Goal: Transaction & Acquisition: Purchase product/service

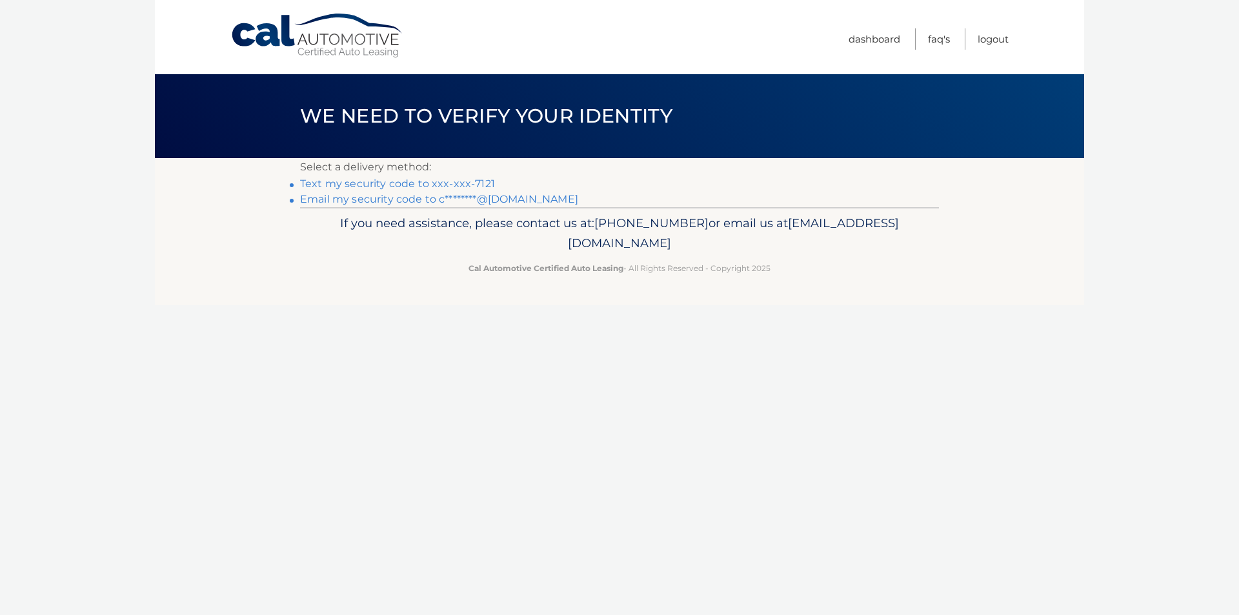
click at [446, 183] on link "Text my security code to xxx-xxx-7121" at bounding box center [397, 184] width 195 height 12
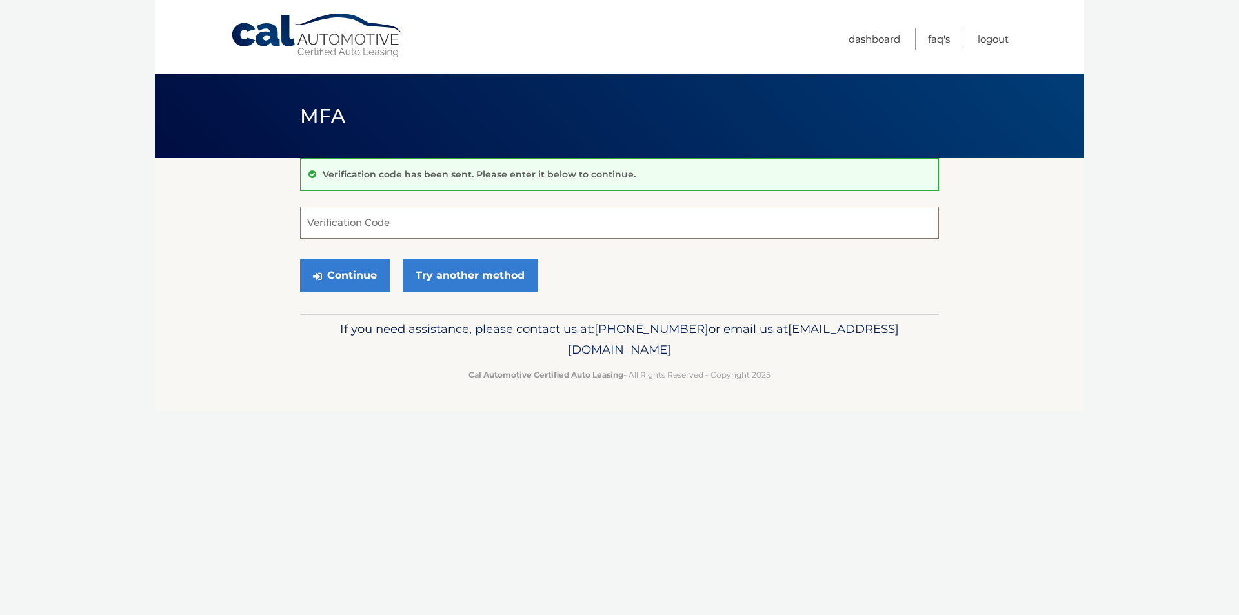
click at [421, 223] on input "Verification Code" at bounding box center [619, 223] width 639 height 32
type input "963752"
click at [347, 281] on button "Continue" at bounding box center [345, 275] width 90 height 32
click at [347, 272] on button "Continue" at bounding box center [345, 275] width 90 height 32
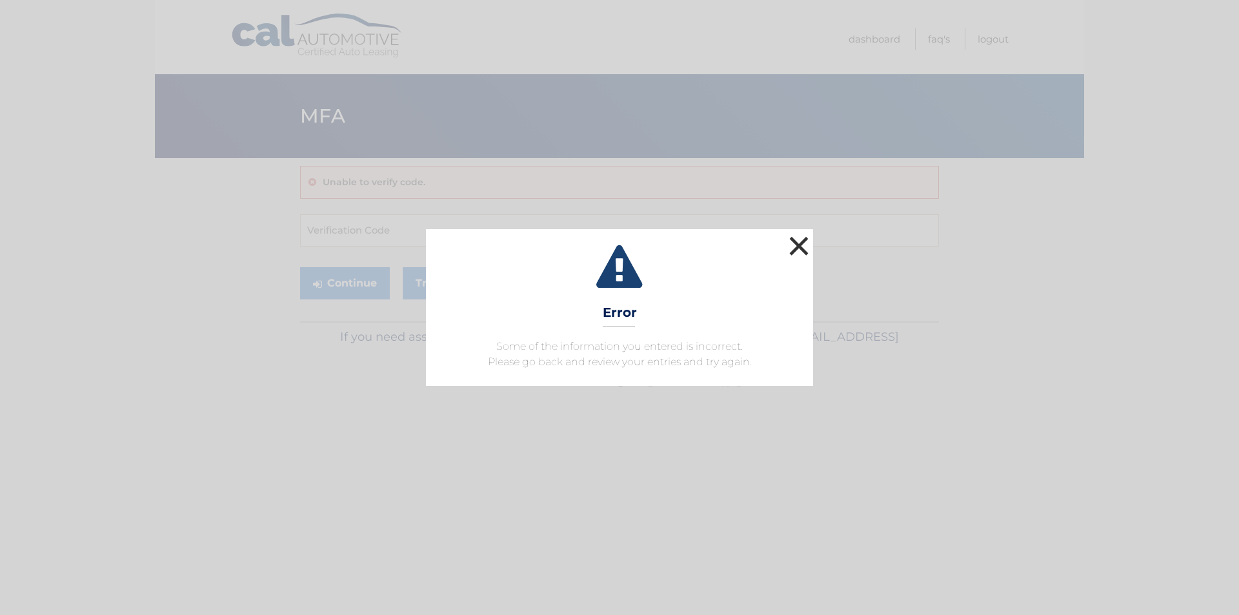
click at [800, 247] on button "×" at bounding box center [799, 246] width 26 height 26
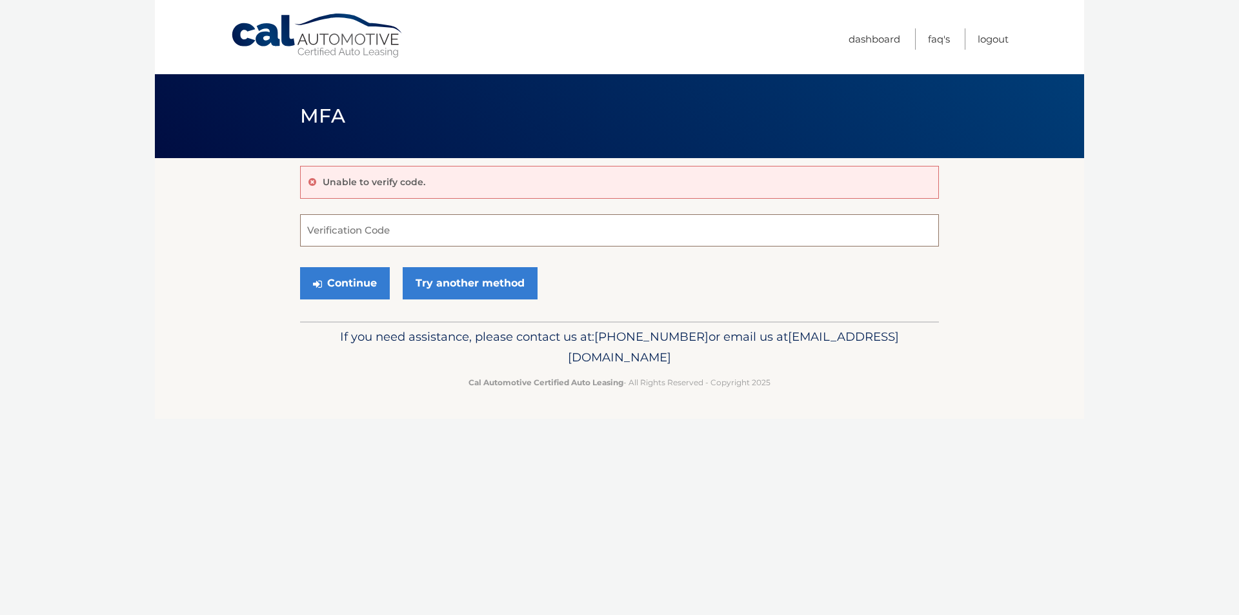
click at [361, 236] on input "Verification Code" at bounding box center [619, 230] width 639 height 32
type input "963752"
click at [336, 272] on button "Continue" at bounding box center [345, 283] width 90 height 32
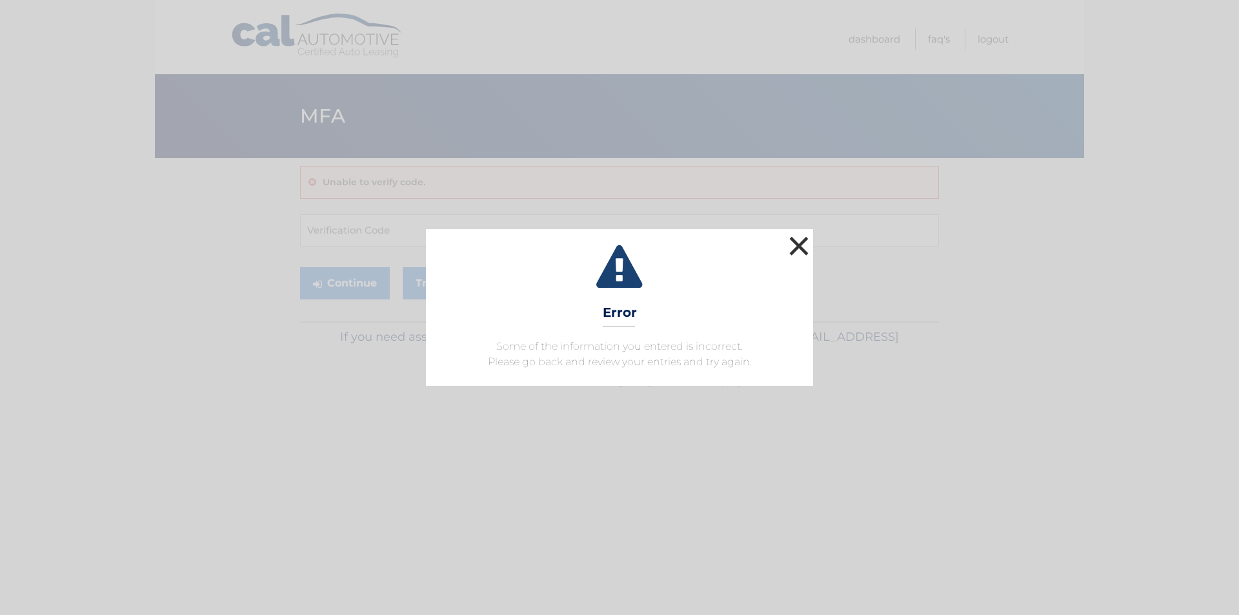
click at [802, 246] on button "×" at bounding box center [799, 246] width 26 height 26
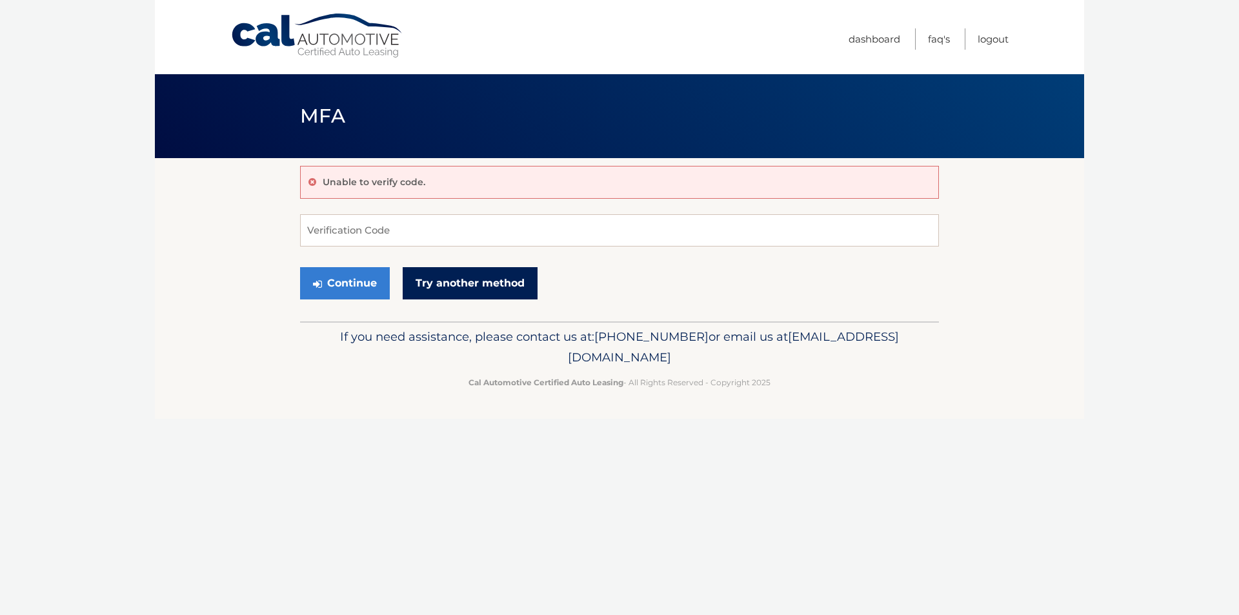
click at [464, 283] on link "Try another method" at bounding box center [470, 283] width 135 height 32
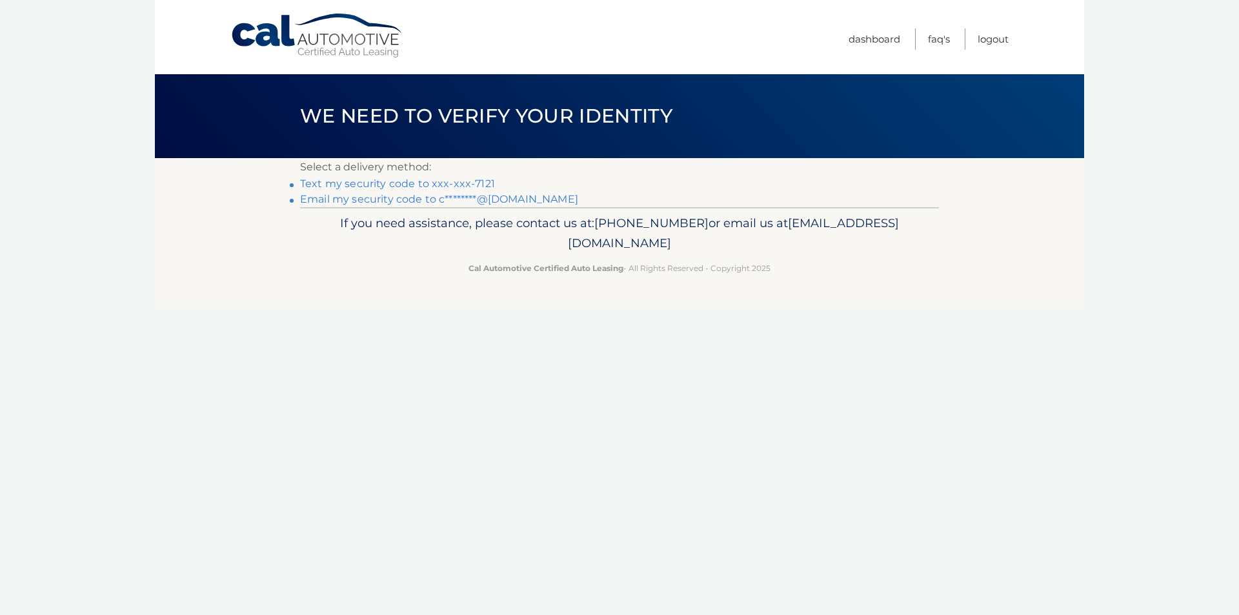
click at [463, 181] on link "Text my security code to xxx-xxx-7121" at bounding box center [397, 184] width 195 height 12
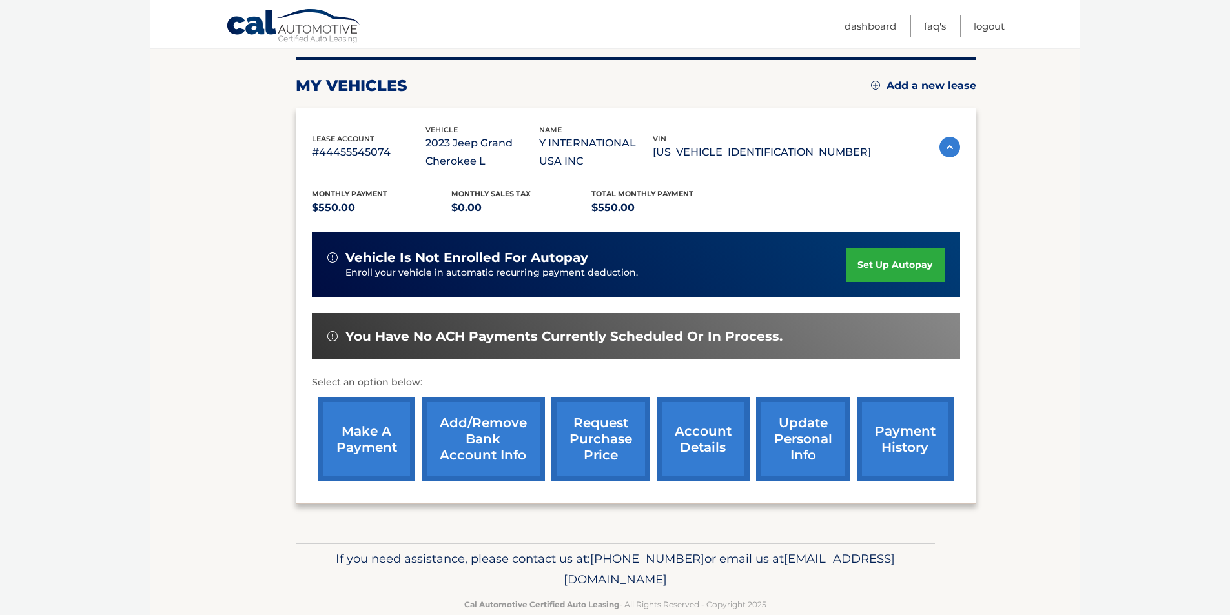
scroll to position [185, 0]
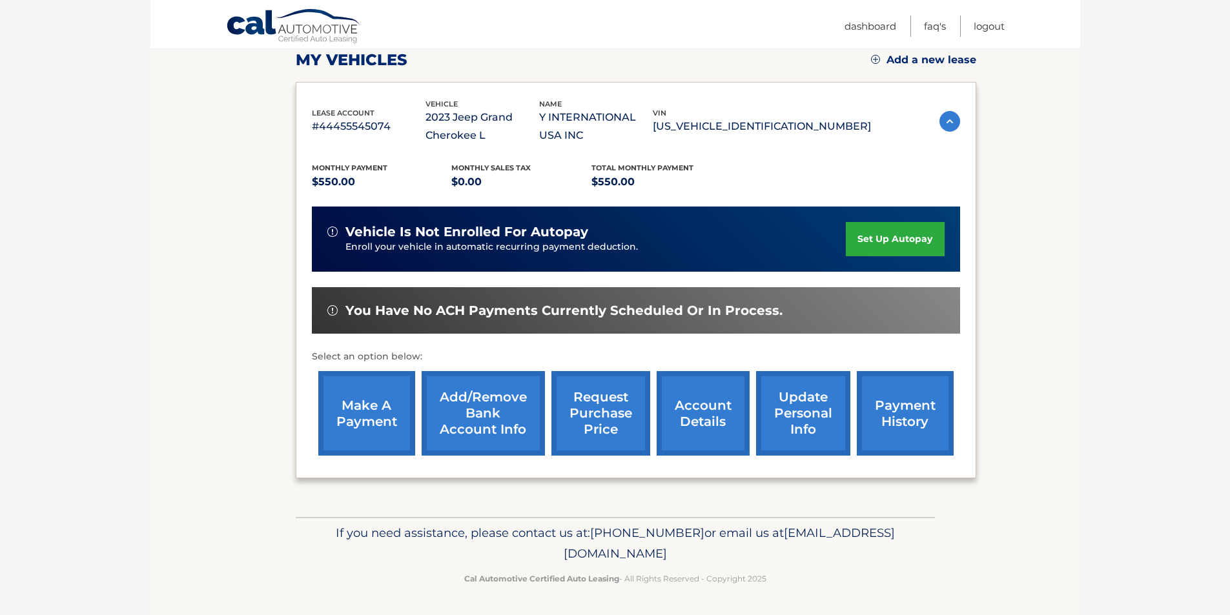
click at [372, 393] on link "make a payment" at bounding box center [366, 413] width 97 height 85
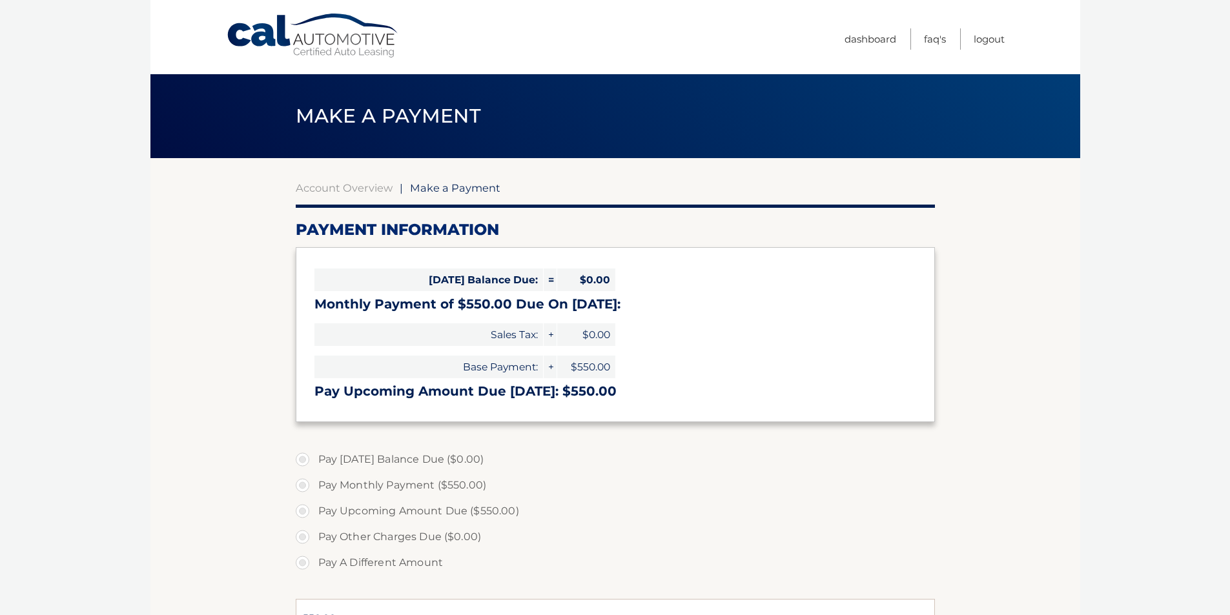
select select "MTA1YTc3ZjYtYTgwNS00ZTcyLWI1ZDItOTU3MmZmYzk5ZTk1"
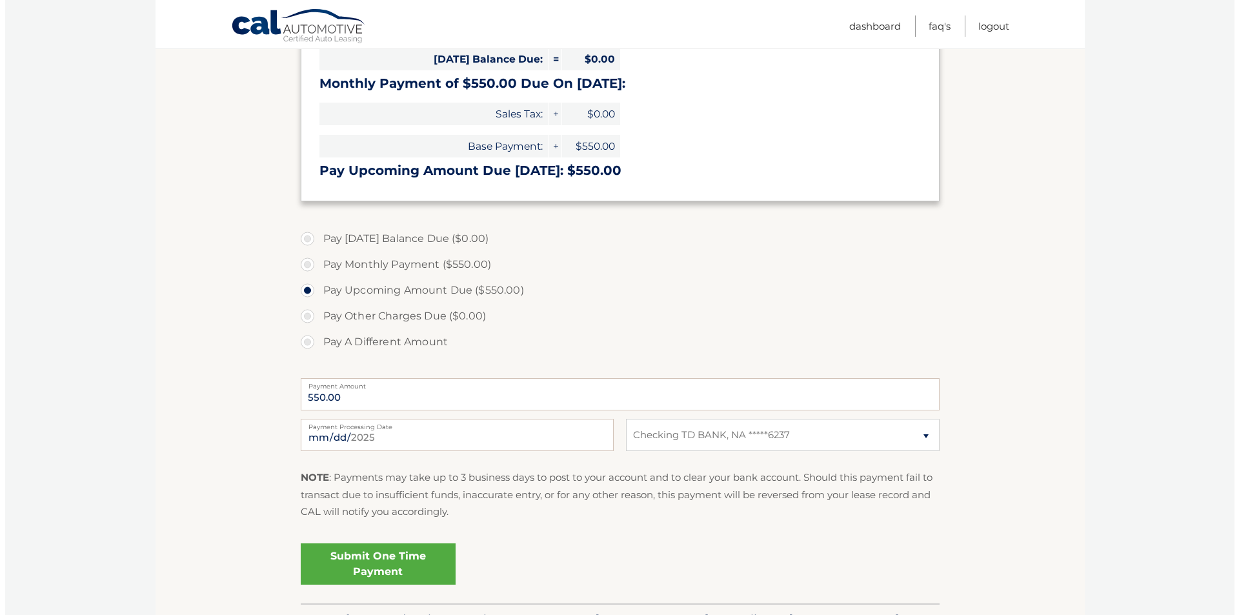
scroll to position [258, 0]
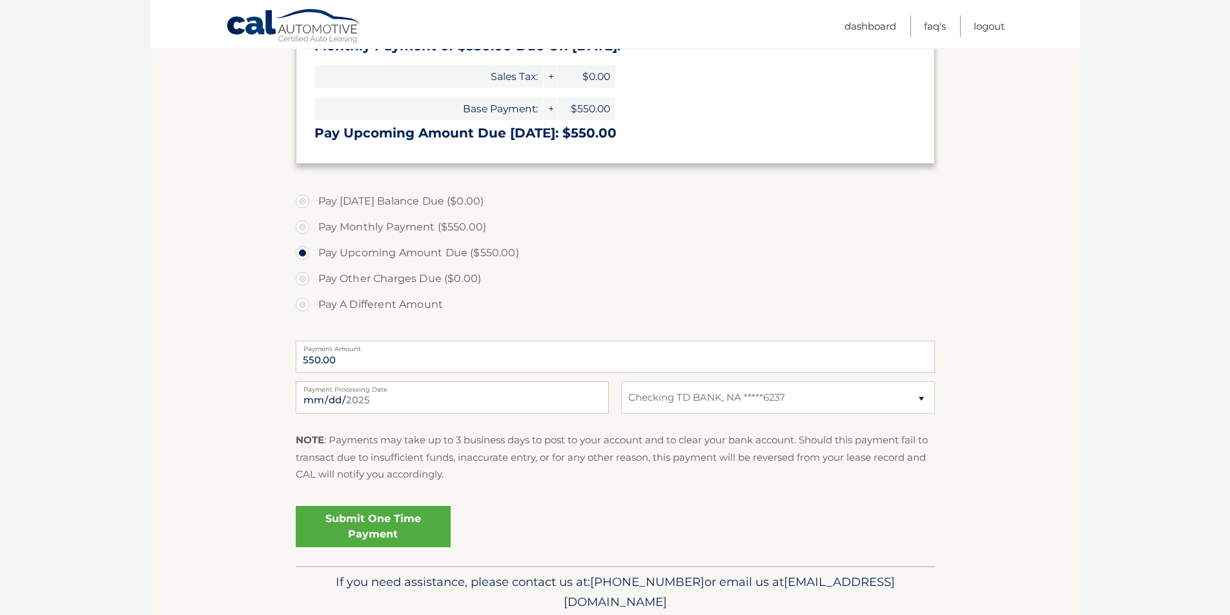
click at [410, 521] on link "Submit One Time Payment" at bounding box center [373, 526] width 155 height 41
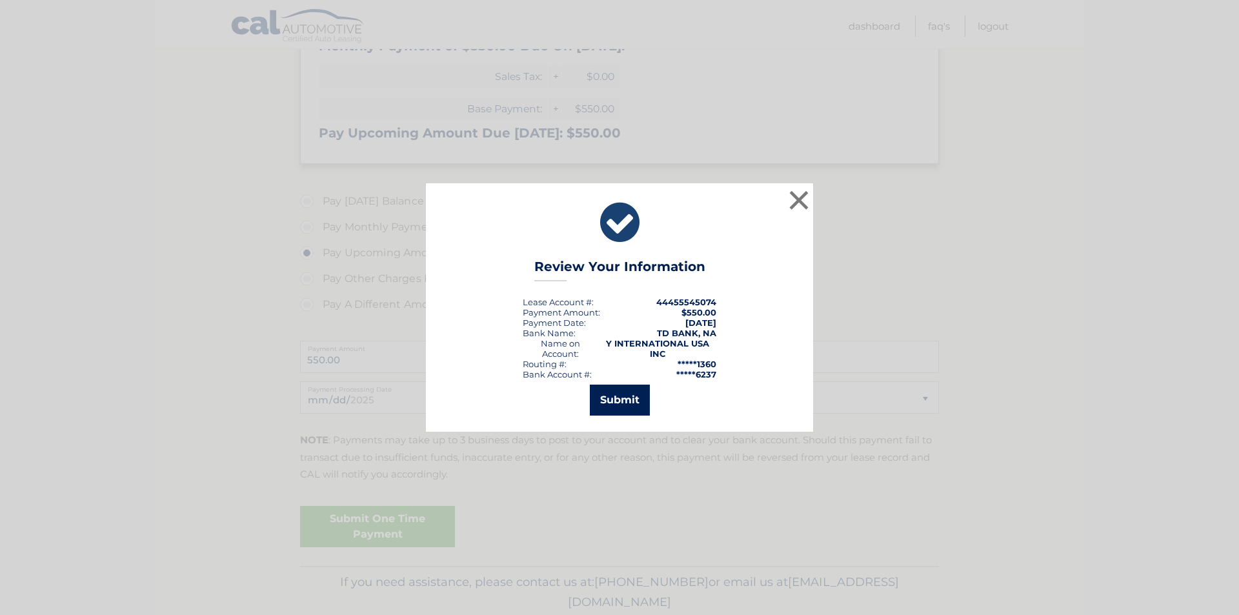
click at [627, 394] on button "Submit" at bounding box center [620, 400] width 60 height 31
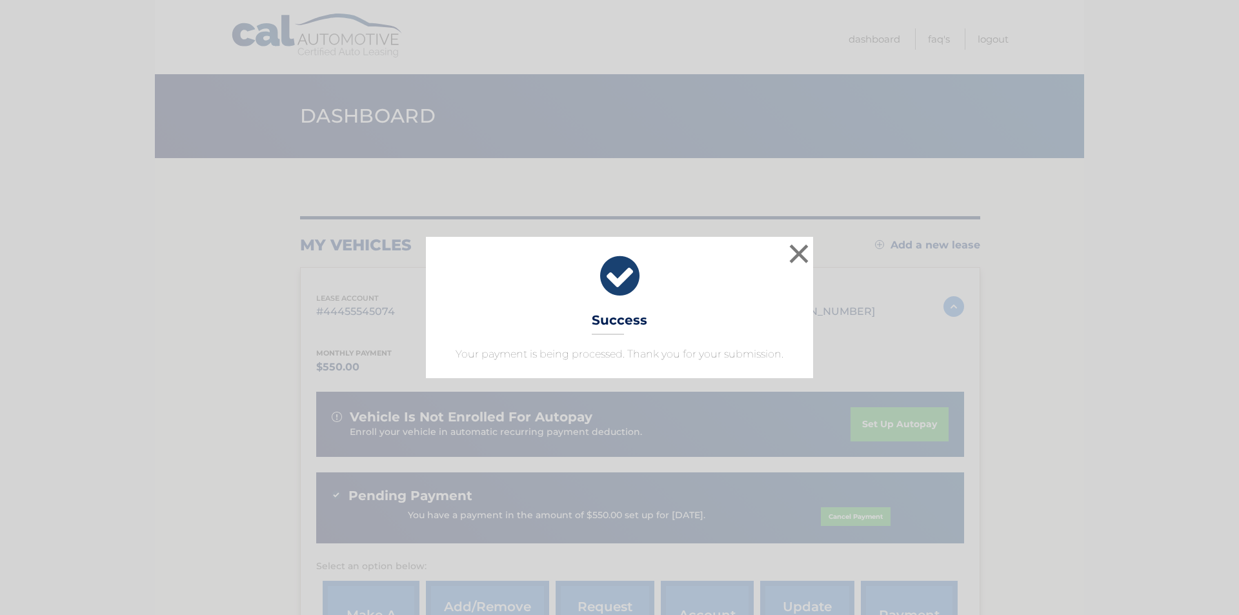
drag, startPoint x: 621, startPoint y: 270, endPoint x: 629, endPoint y: 270, distance: 8.4
click at [622, 270] on icon at bounding box center [619, 276] width 355 height 46
click at [610, 331] on h3 "Success" at bounding box center [620, 323] width 56 height 23
click at [796, 253] on button "×" at bounding box center [799, 254] width 26 height 26
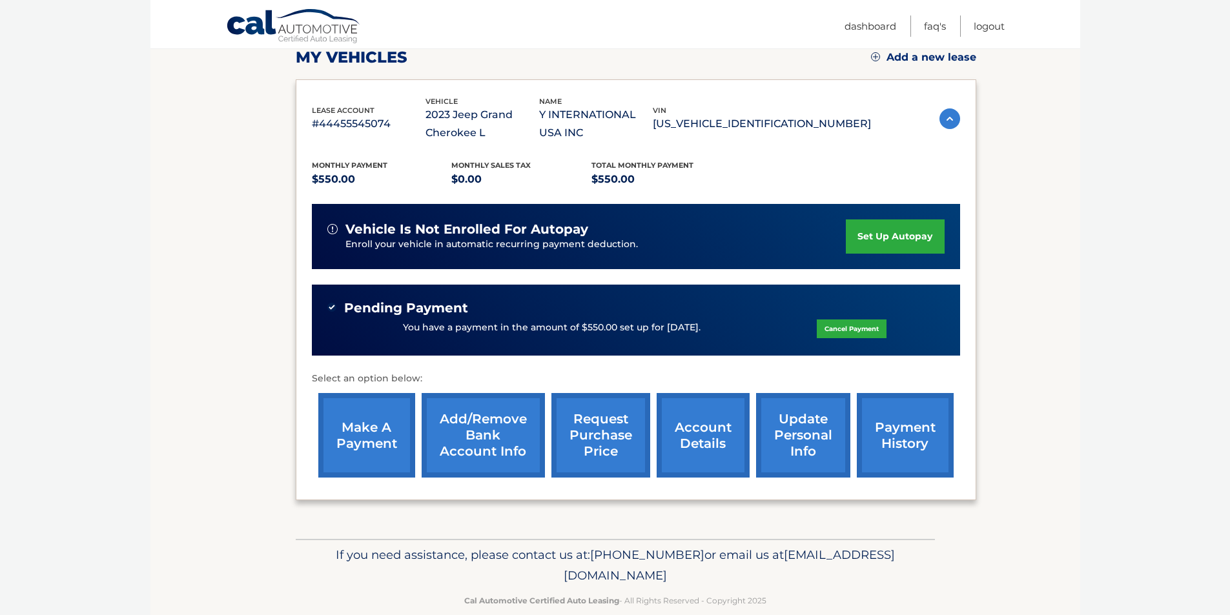
scroll to position [210, 0]
